Goal: Task Accomplishment & Management: Use online tool/utility

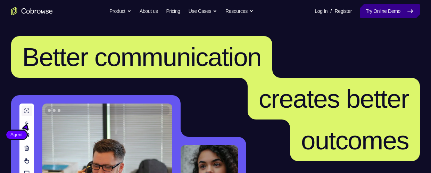
click at [390, 15] on link "Try Online Demo" at bounding box center [390, 11] width 60 height 14
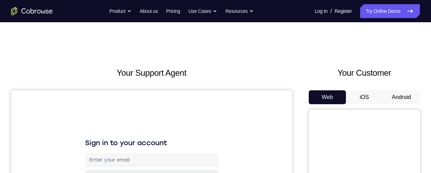
click at [400, 97] on button "Android" at bounding box center [401, 97] width 37 height 14
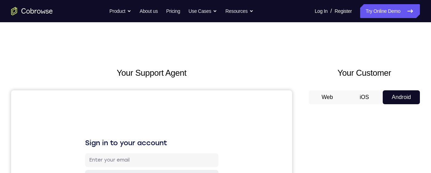
click at [400, 97] on button "Android" at bounding box center [401, 97] width 37 height 14
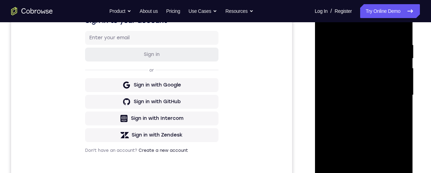
scroll to position [183, 0]
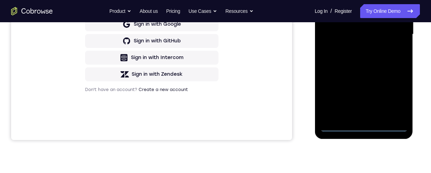
click at [364, 127] on div at bounding box center [364, 34] width 88 height 195
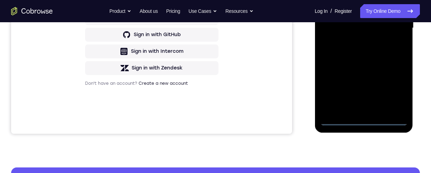
scroll to position [169, 0]
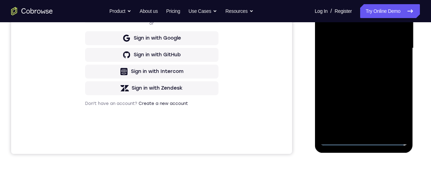
click at [395, 110] on div at bounding box center [364, 48] width 88 height 195
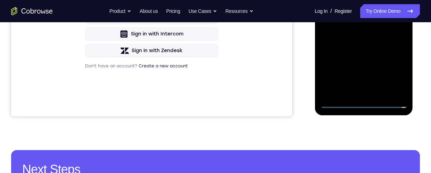
click at [395, 68] on div at bounding box center [364, 11] width 88 height 195
click at [395, 72] on div at bounding box center [364, 11] width 88 height 195
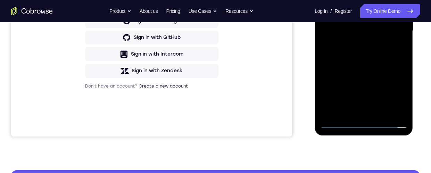
scroll to position [91, 0]
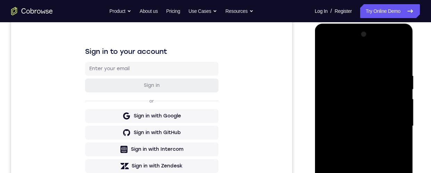
click at [402, 46] on div at bounding box center [364, 126] width 88 height 195
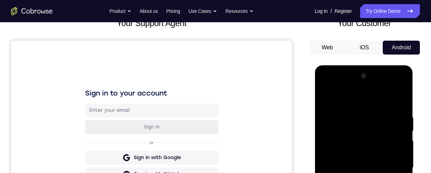
click at [386, 99] on div at bounding box center [364, 168] width 88 height 195
click at [371, 88] on div at bounding box center [364, 168] width 88 height 195
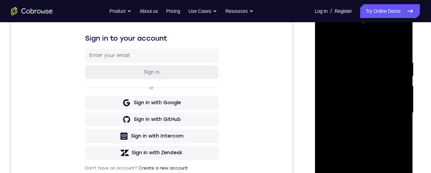
scroll to position [105, 0]
click at [335, 88] on div at bounding box center [364, 112] width 88 height 195
click at [339, 88] on div at bounding box center [364, 112] width 88 height 195
click at [340, 88] on div at bounding box center [364, 112] width 88 height 195
click at [339, 86] on div at bounding box center [364, 112] width 88 height 195
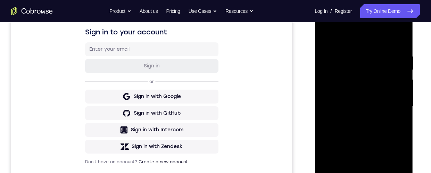
scroll to position [189, 0]
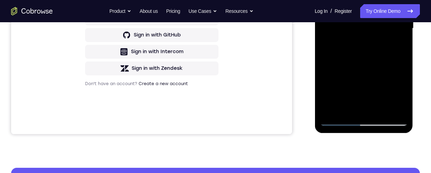
click at [358, 109] on div at bounding box center [364, 28] width 88 height 195
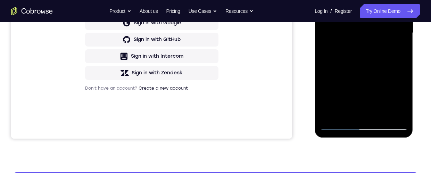
scroll to position [237, 0]
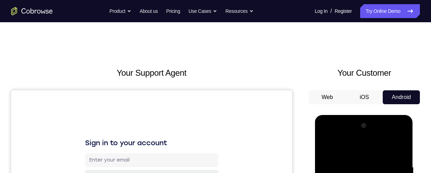
scroll to position [90, 0]
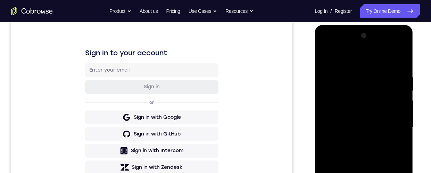
click at [362, 108] on div at bounding box center [364, 127] width 88 height 195
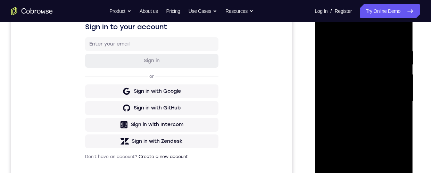
scroll to position [0, 0]
